Goal: Transaction & Acquisition: Purchase product/service

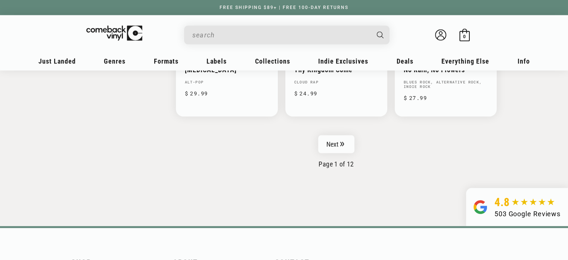
scroll to position [1275, 0]
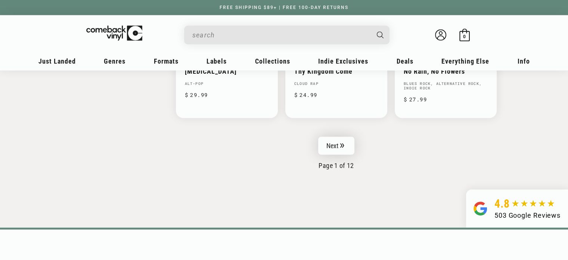
click at [336, 148] on link "Next" at bounding box center [336, 145] width 37 height 18
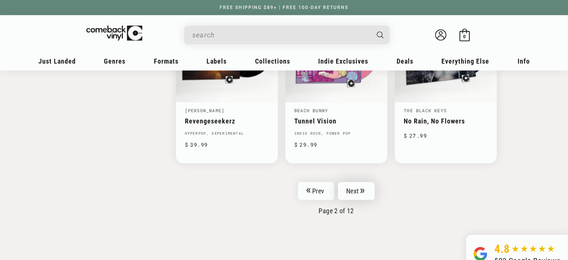
scroll to position [1230, 0]
click at [353, 189] on link "Next" at bounding box center [356, 190] width 37 height 18
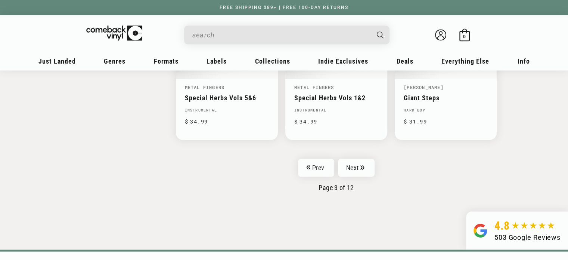
scroll to position [1268, 0]
click at [353, 160] on link "Next" at bounding box center [356, 169] width 37 height 18
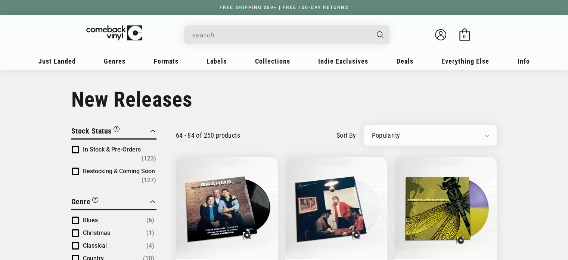
click at [278, 36] on input "When autocomplete results are available use up and down arrows to review and en…" at bounding box center [280, 34] width 177 height 15
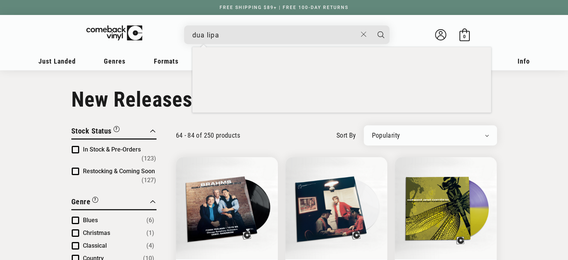
type input "dua lipa"
click at [372, 25] on button "Search" at bounding box center [381, 34] width 19 height 19
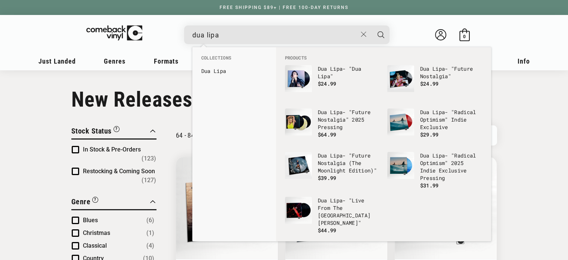
click at [232, 62] on li "Collections" at bounding box center [234, 60] width 73 height 10
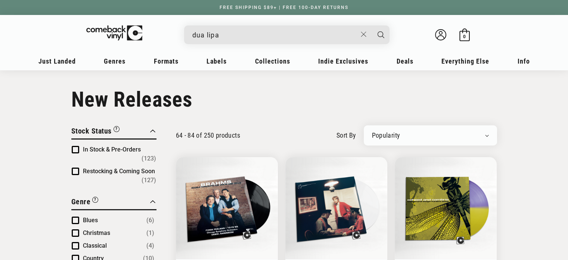
click at [249, 34] on input "dua lipa" at bounding box center [274, 34] width 165 height 15
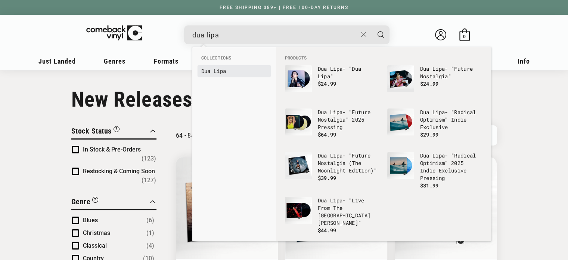
click at [211, 70] on b "Dua" at bounding box center [205, 70] width 9 height 7
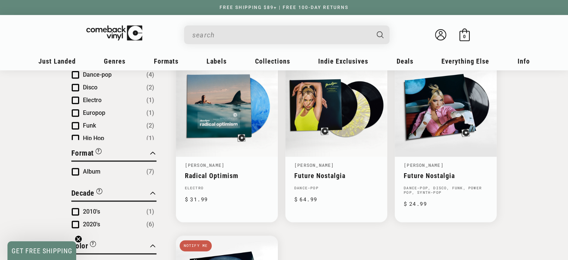
scroll to position [269, 0]
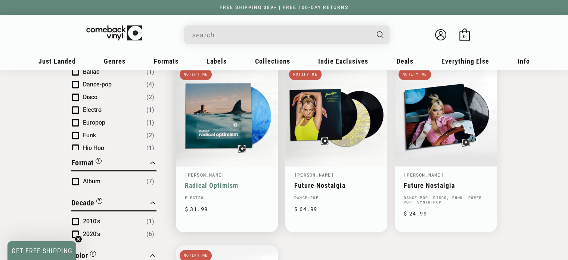
click at [239, 181] on link "Radical Optimism" at bounding box center [227, 185] width 84 height 8
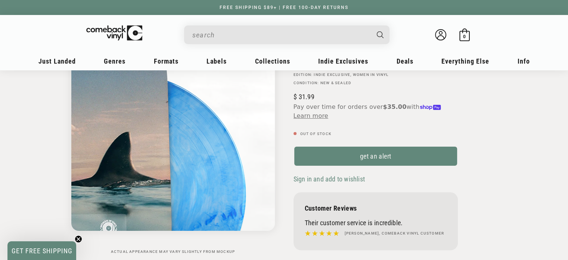
scroll to position [91, 0]
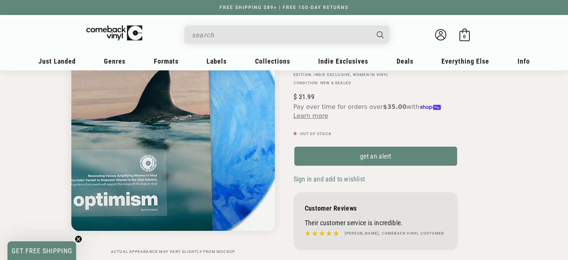
click at [232, 131] on img "Gallery Viewer" at bounding box center [173, 129] width 204 height 204
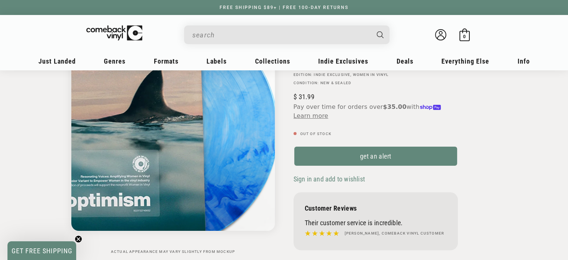
click at [239, 130] on img "Gallery Viewer" at bounding box center [173, 129] width 204 height 204
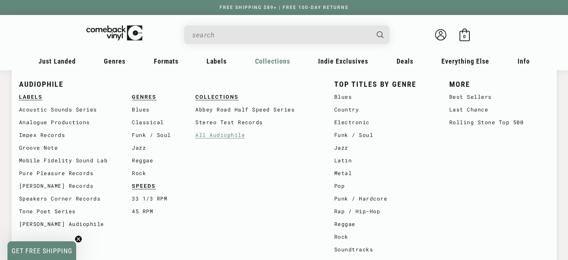
scroll to position [0, 0]
